Goal: Book appointment/travel/reservation

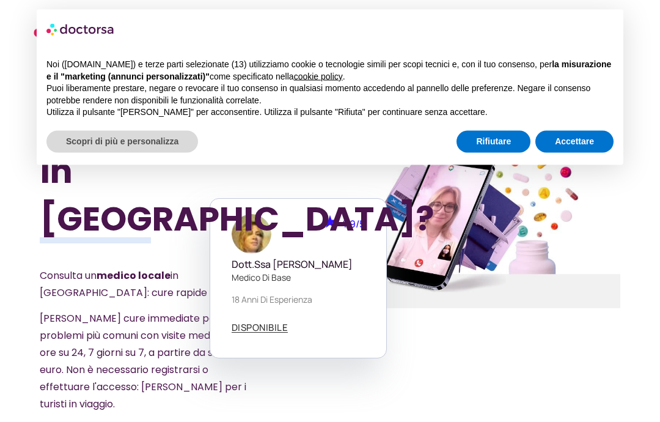
scroll to position [102, 0]
click at [586, 139] on font "Accettare" at bounding box center [574, 141] width 39 height 10
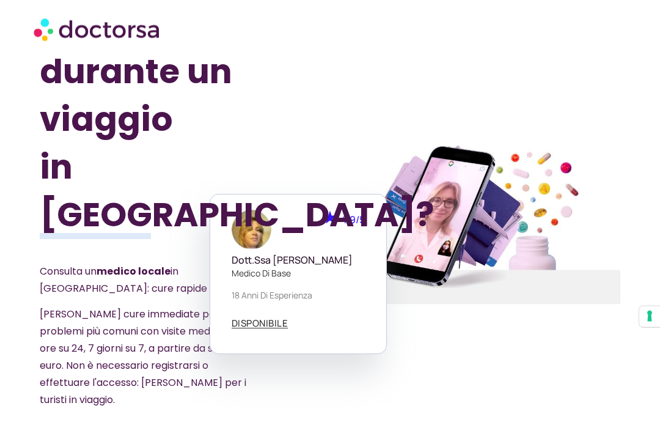
scroll to position [192, 0]
click at [257, 316] on font "DISPONIBILE" at bounding box center [260, 322] width 57 height 13
click at [269, 299] on div "4.9/5 Dott.ssa Paola Casadidio medico di base 18 anni di esperienza DISPONIBILE" at bounding box center [298, 274] width 177 height 160
click at [266, 316] on font "DISPONIBILE" at bounding box center [260, 322] width 57 height 13
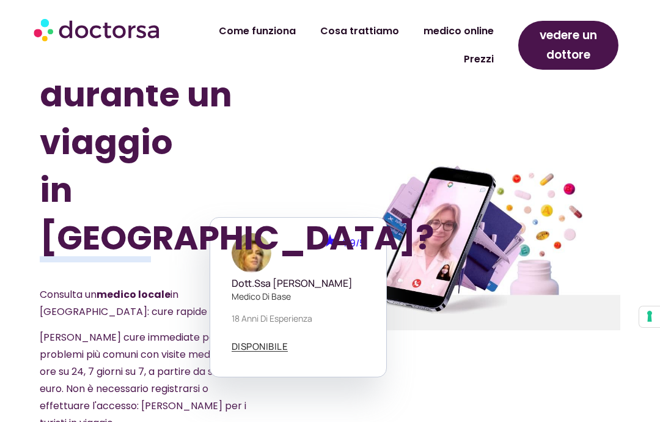
scroll to position [0, 0]
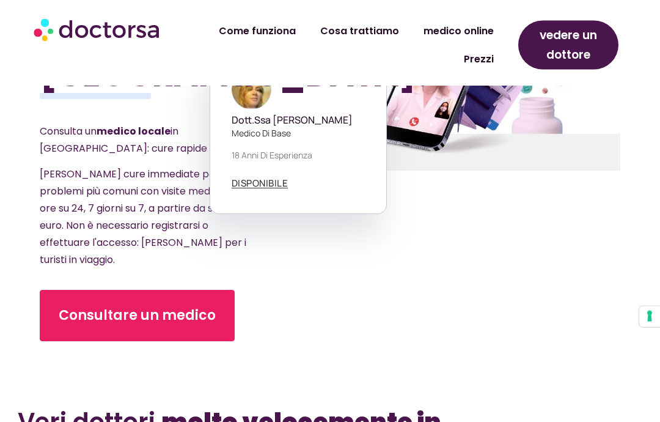
scroll to position [249, 0]
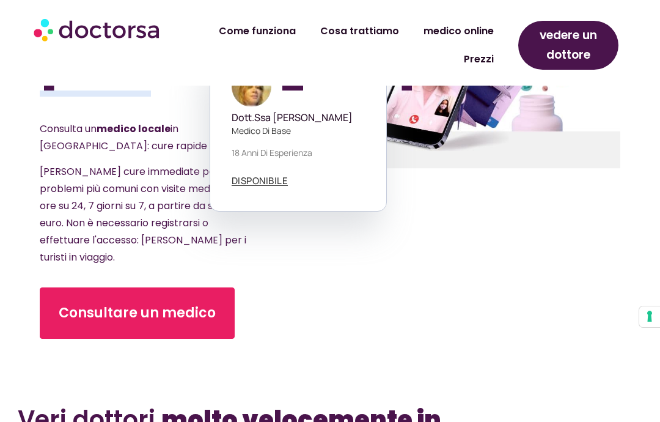
click at [122, 303] on font "Consultare un medico" at bounding box center [137, 312] width 157 height 19
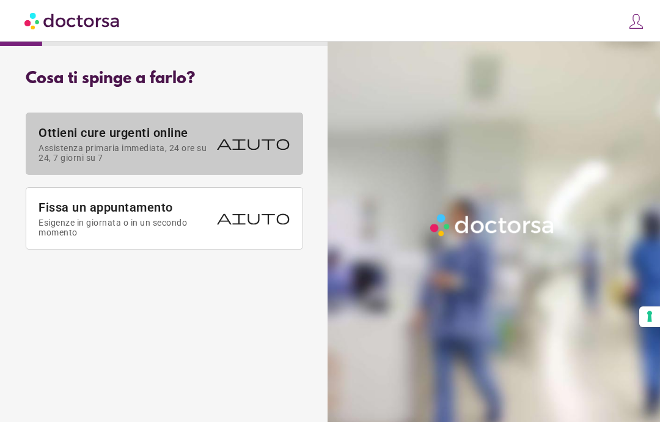
click at [106, 150] on font "Assistenza primaria immediata, 24 ore su 24, 7 giorni su 7" at bounding box center [122, 153] width 168 height 20
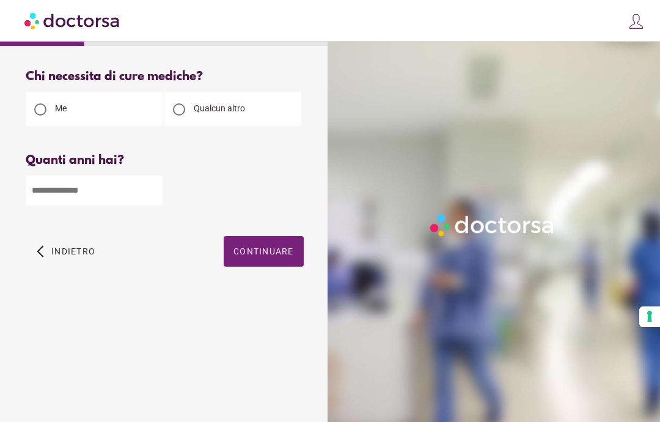
click at [192, 112] on div at bounding box center [178, 109] width 29 height 29
click at [81, 187] on input "number" at bounding box center [94, 190] width 137 height 30
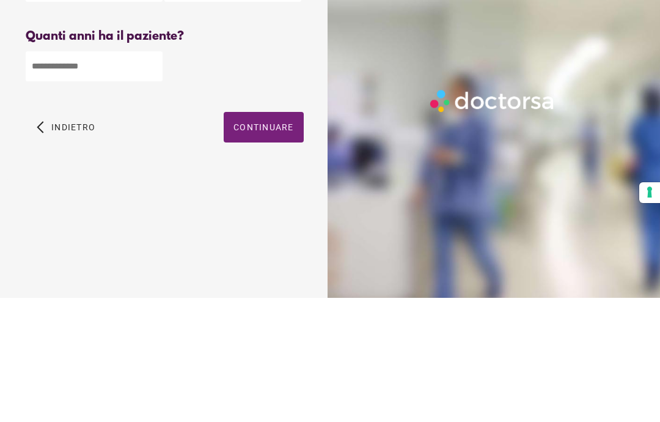
type input "**"
click at [265, 236] on span "button" at bounding box center [264, 251] width 80 height 31
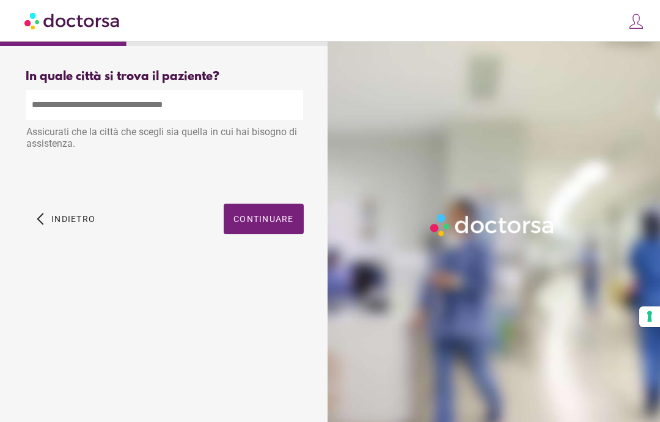
click at [200, 98] on input "text" at bounding box center [164, 105] width 277 height 30
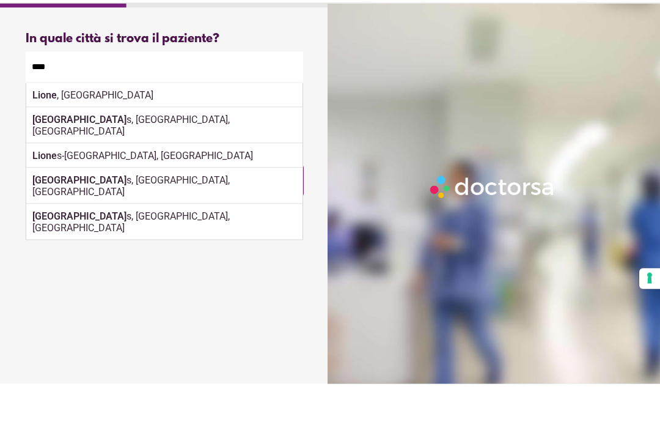
click at [90, 121] on div "Lione , Francia" at bounding box center [164, 133] width 276 height 24
type input "**********"
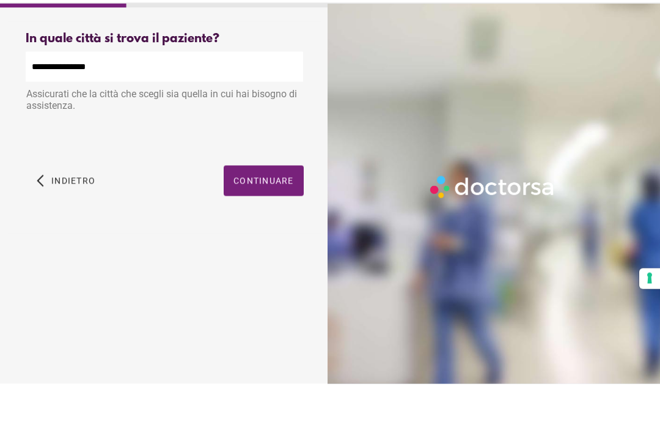
scroll to position [38, 0]
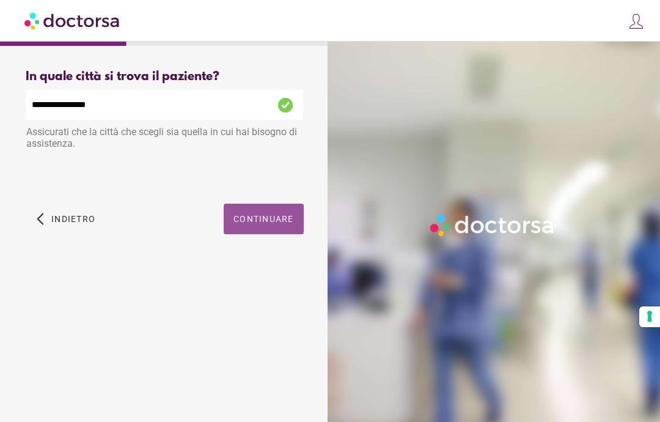
click at [272, 214] on font "Continuare" at bounding box center [263, 219] width 60 height 10
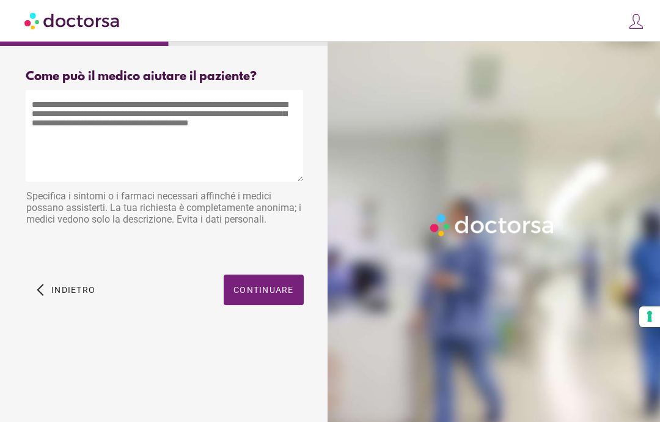
scroll to position [0, 0]
click at [86, 155] on textarea at bounding box center [164, 136] width 277 height 92
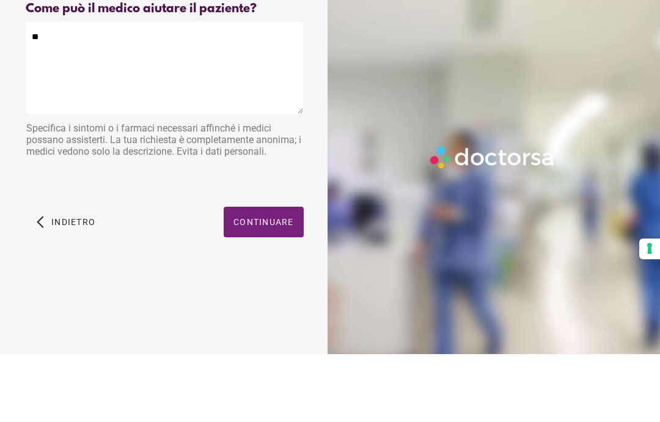
type textarea "*"
type textarea "**********"
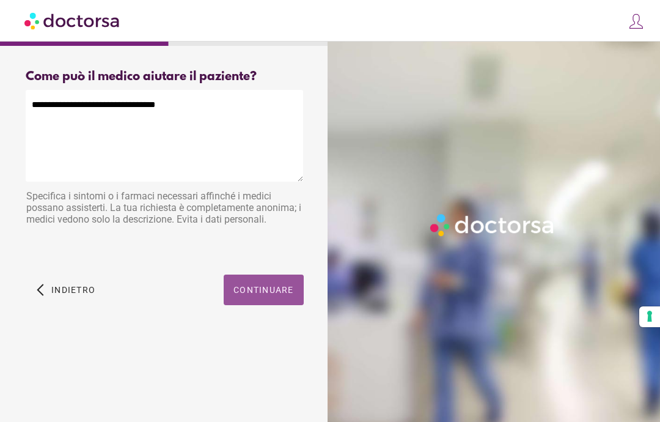
click at [282, 285] on font "Continuare" at bounding box center [263, 290] width 60 height 10
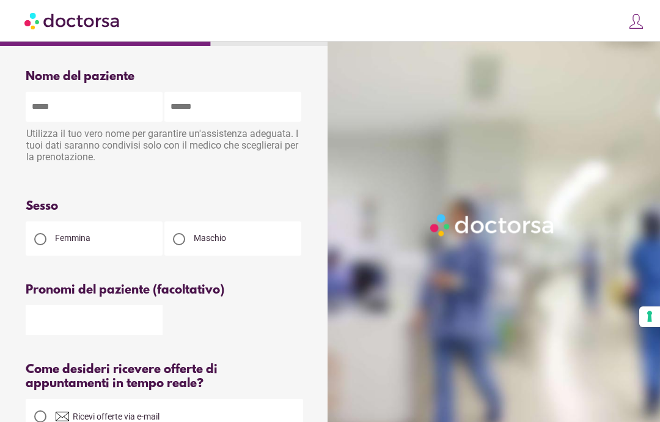
scroll to position [0, 0]
click at [53, 98] on input "text" at bounding box center [94, 107] width 137 height 30
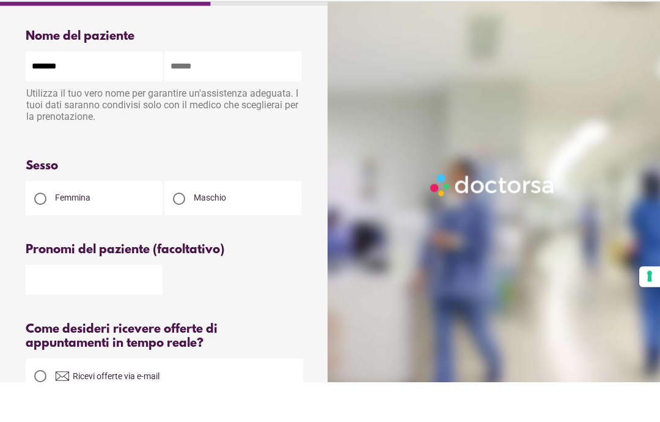
type input "******"
click at [210, 92] on input "text" at bounding box center [232, 107] width 137 height 30
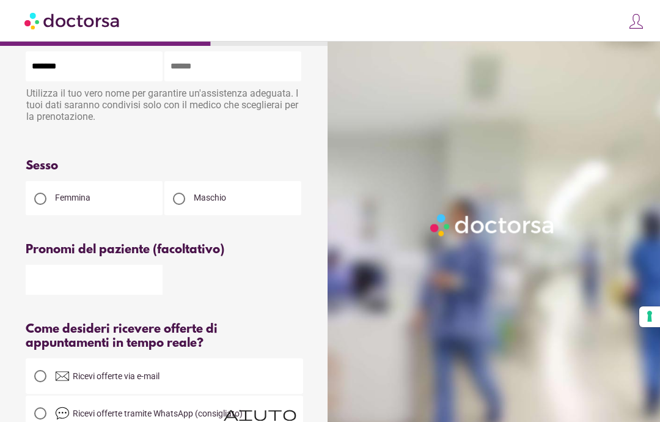
click at [197, 75] on input "text" at bounding box center [232, 66] width 137 height 30
type input "*******"
click at [59, 202] on font "Femmina" at bounding box center [72, 197] width 35 height 10
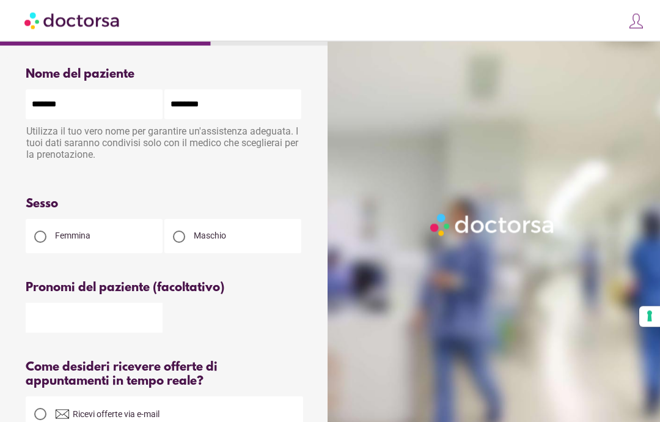
scroll to position [0, 0]
